Goal: Use online tool/utility: Utilize a website feature to perform a specific function

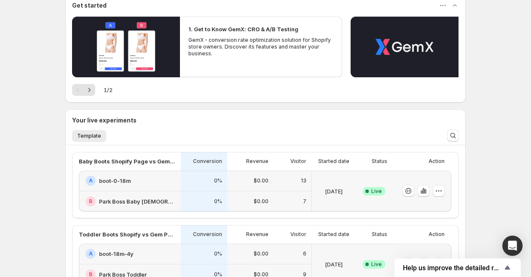
scroll to position [128, 0]
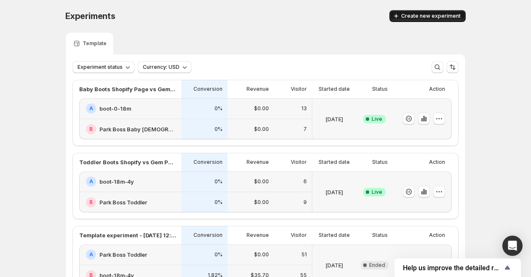
click at [440, 16] on span "Create new experiment" at bounding box center [430, 16] width 59 height 7
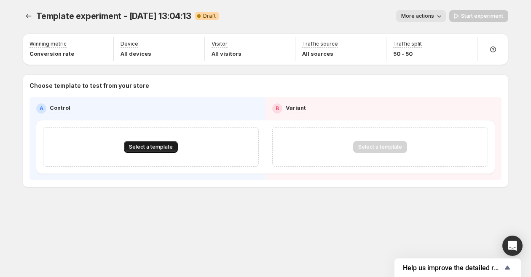
click at [145, 145] on span "Select a template" at bounding box center [151, 146] width 44 height 7
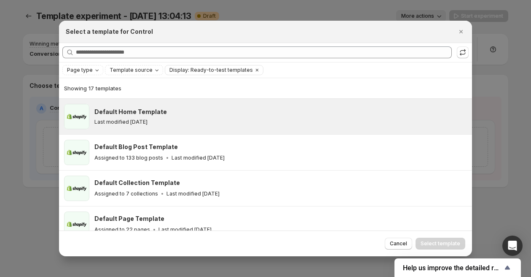
click at [192, 121] on div "Last modified 22 days ago" at bounding box center [279, 121] width 370 height 7
click at [437, 244] on span "Select template" at bounding box center [441, 243] width 40 height 7
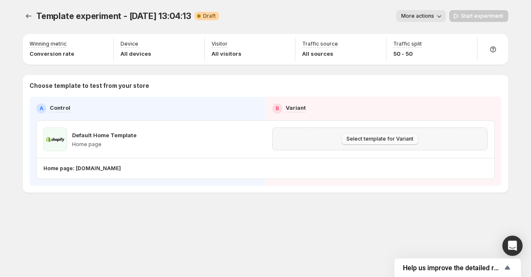
click at [391, 144] on button "Select template for Variant" at bounding box center [379, 139] width 77 height 12
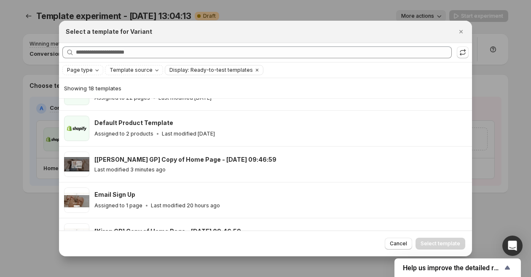
scroll to position [101, 0]
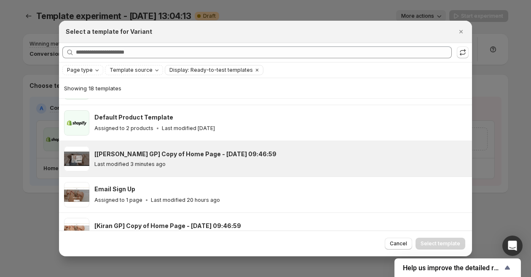
click at [213, 161] on div "Last modified 3 minutes ago" at bounding box center [279, 164] width 370 height 7
click at [440, 238] on button "Select template" at bounding box center [441, 243] width 50 height 12
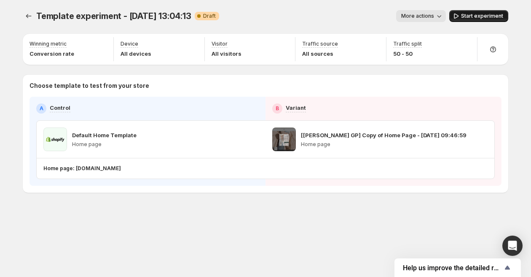
click at [475, 18] on span "Start experiment" at bounding box center [482, 16] width 42 height 7
